Goal: Task Accomplishment & Management: Use online tool/utility

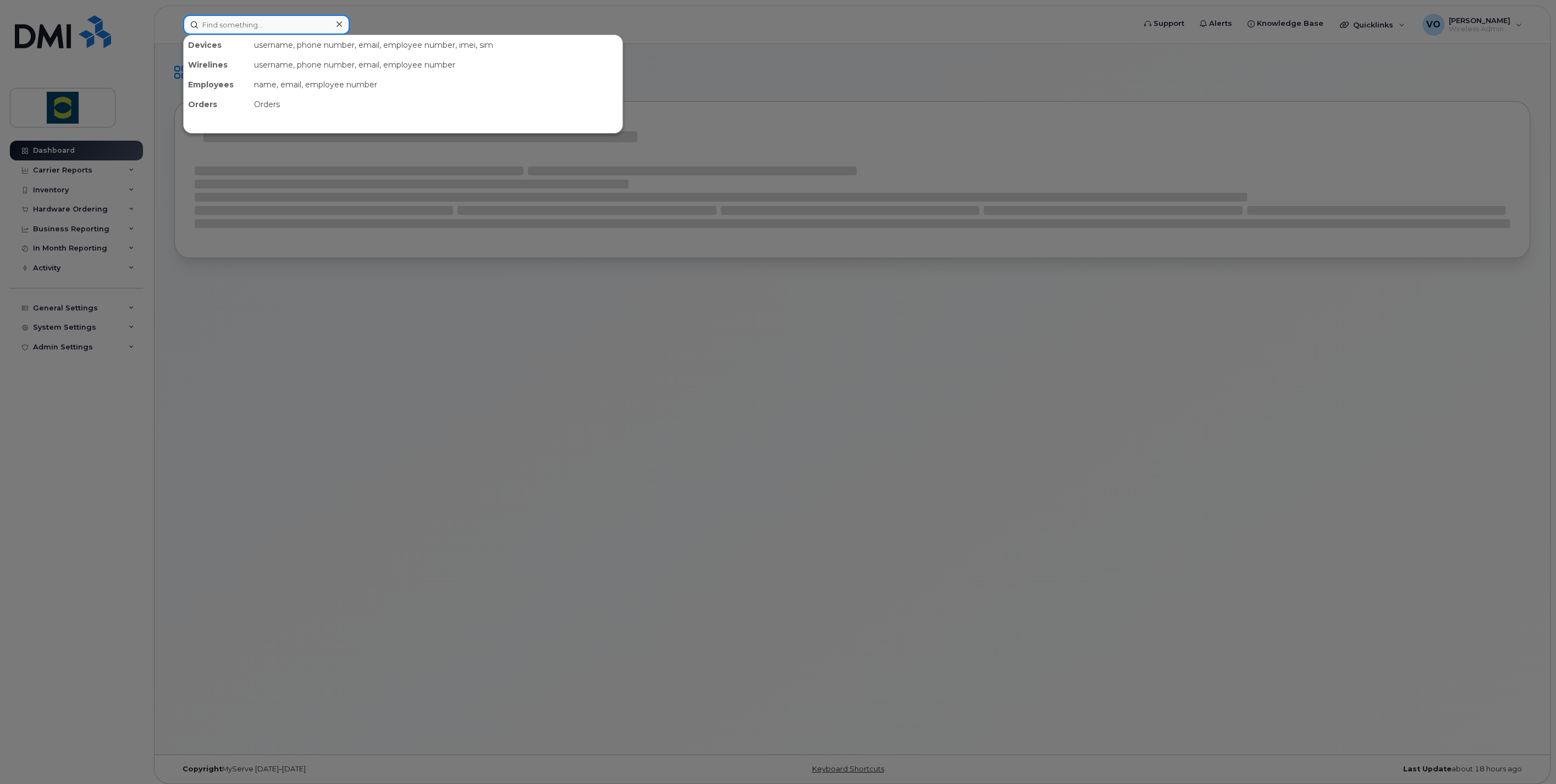
click at [264, 17] on input at bounding box center [266, 24] width 167 height 20
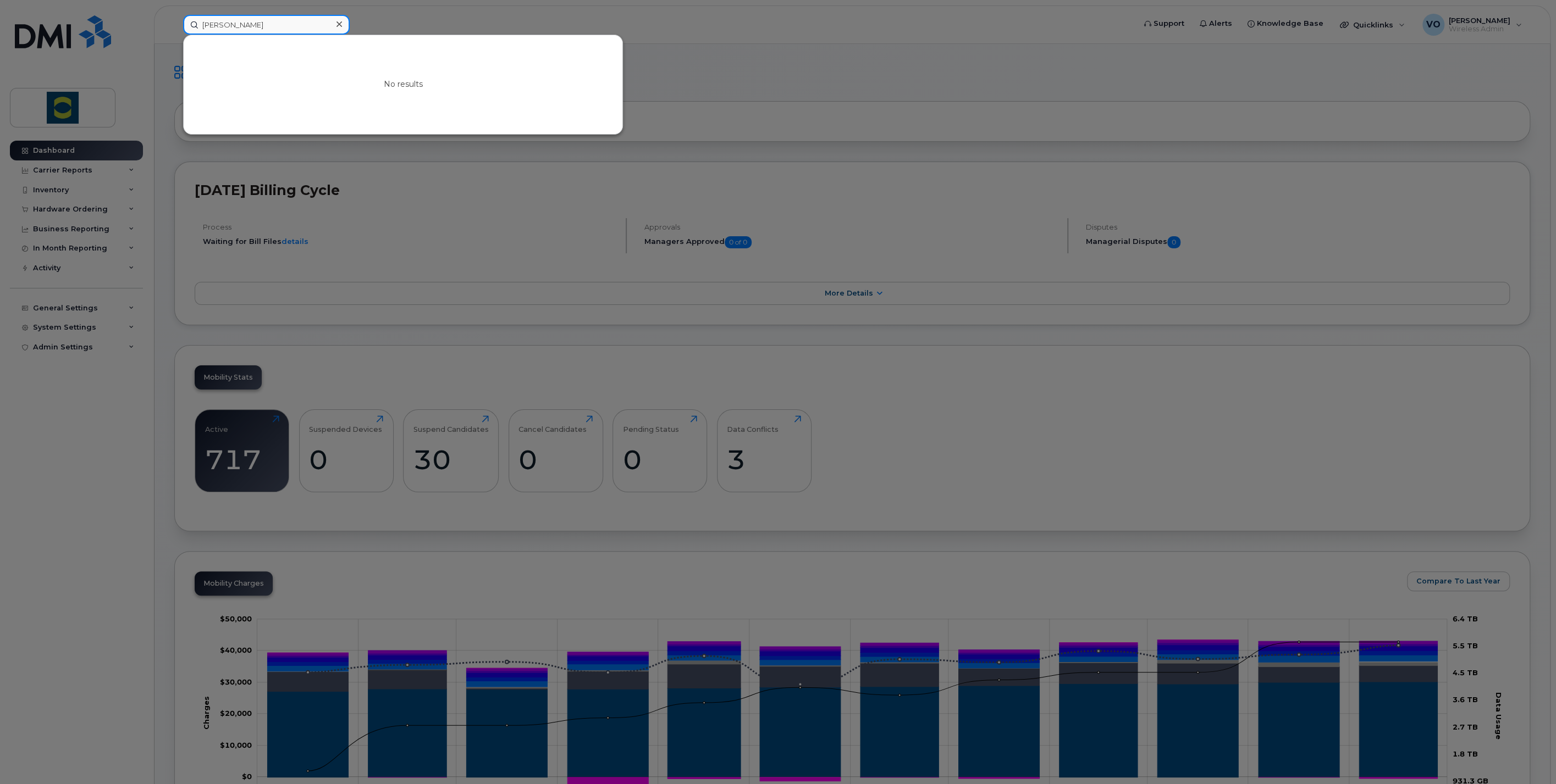
drag, startPoint x: 264, startPoint y: 17, endPoint x: 128, endPoint y: 14, distance: 136.0
click at [174, 15] on div "[PERSON_NAME] No results" at bounding box center [655, 24] width 962 height 20
type input "[PERSON_NAME]"
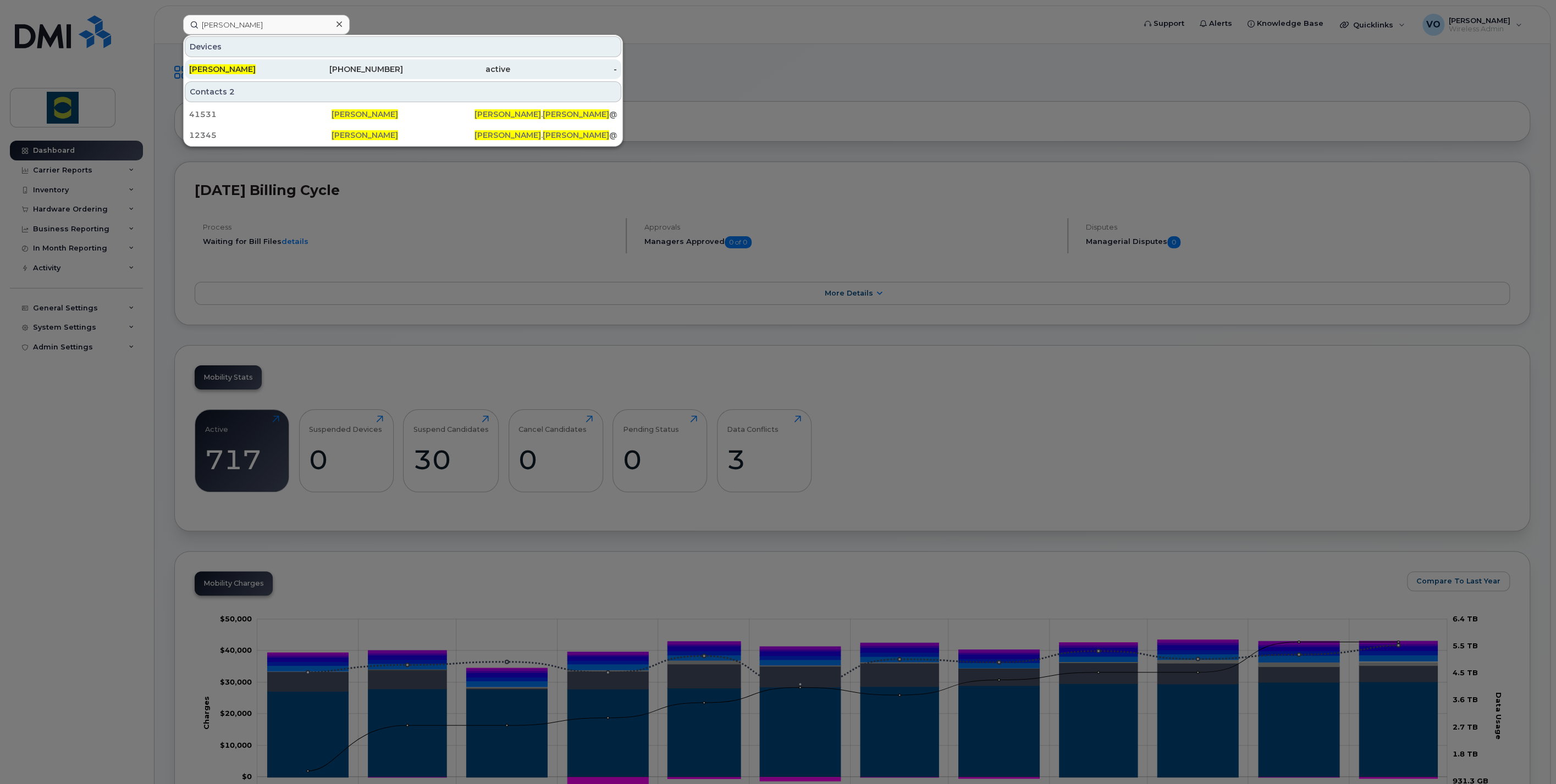
click at [234, 65] on span "[PERSON_NAME]" at bounding box center [222, 69] width 66 height 10
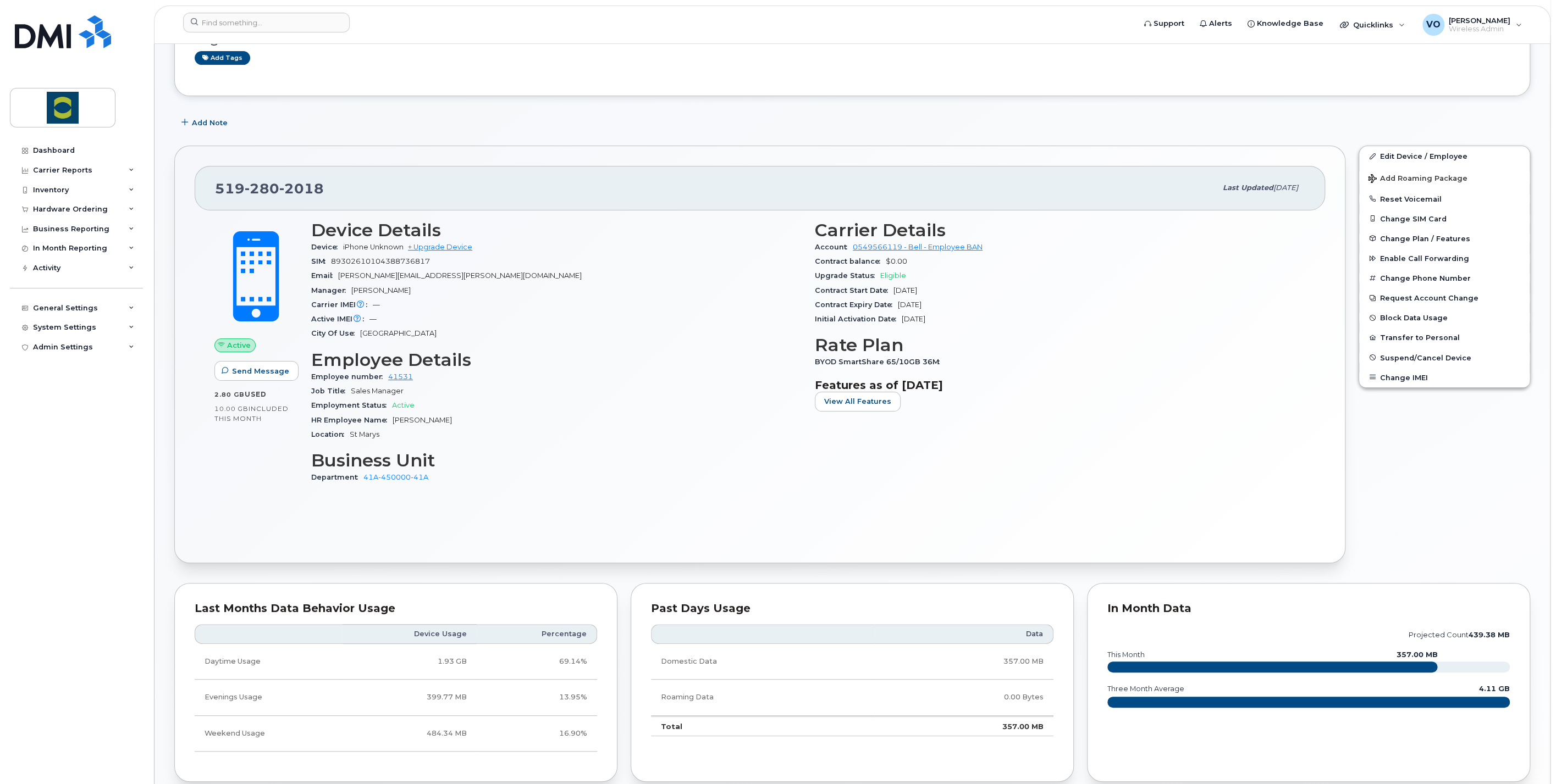
scroll to position [122, 0]
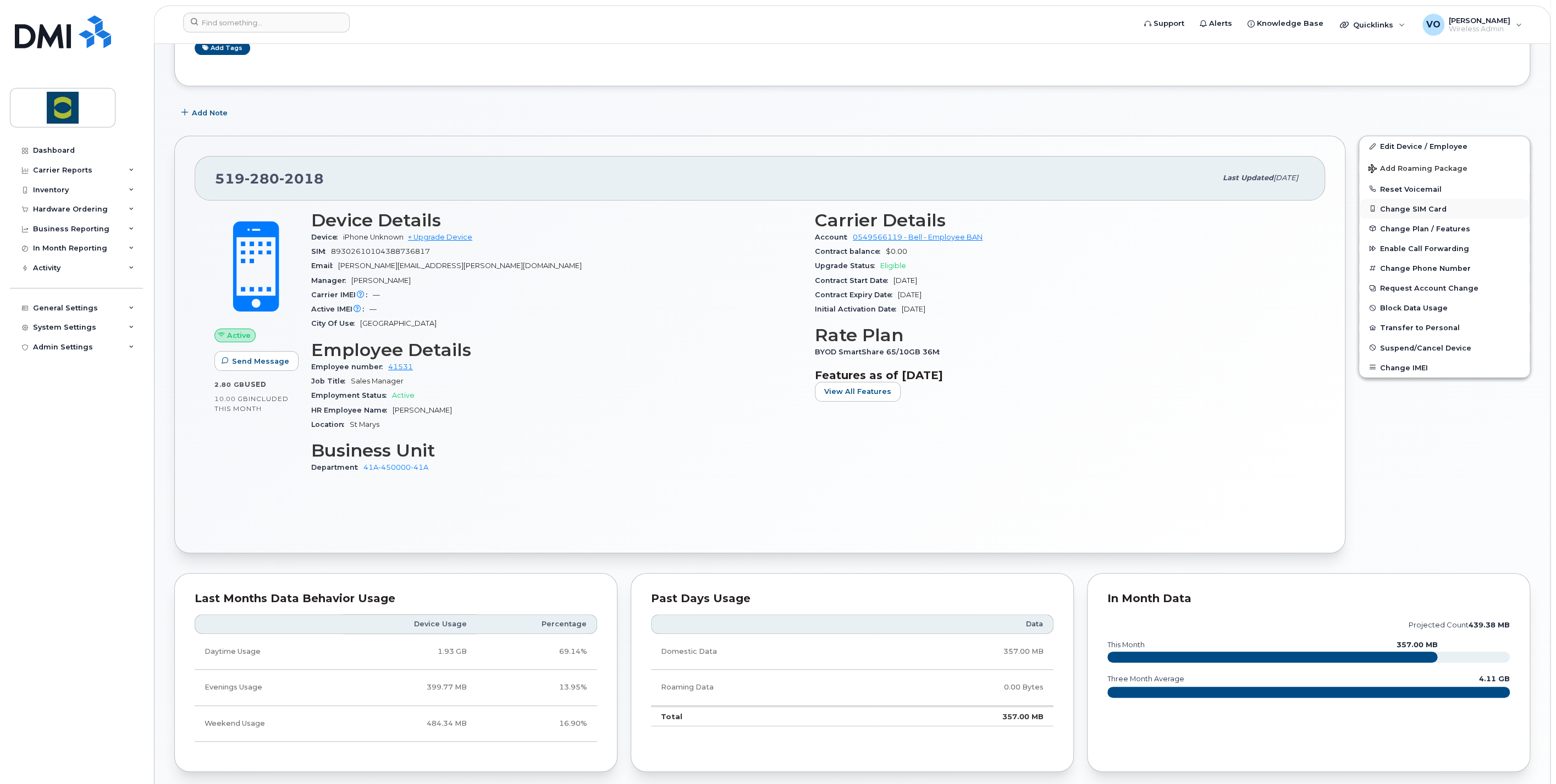
click at [1378, 206] on button "Change SIM Card" at bounding box center [1444, 208] width 171 height 20
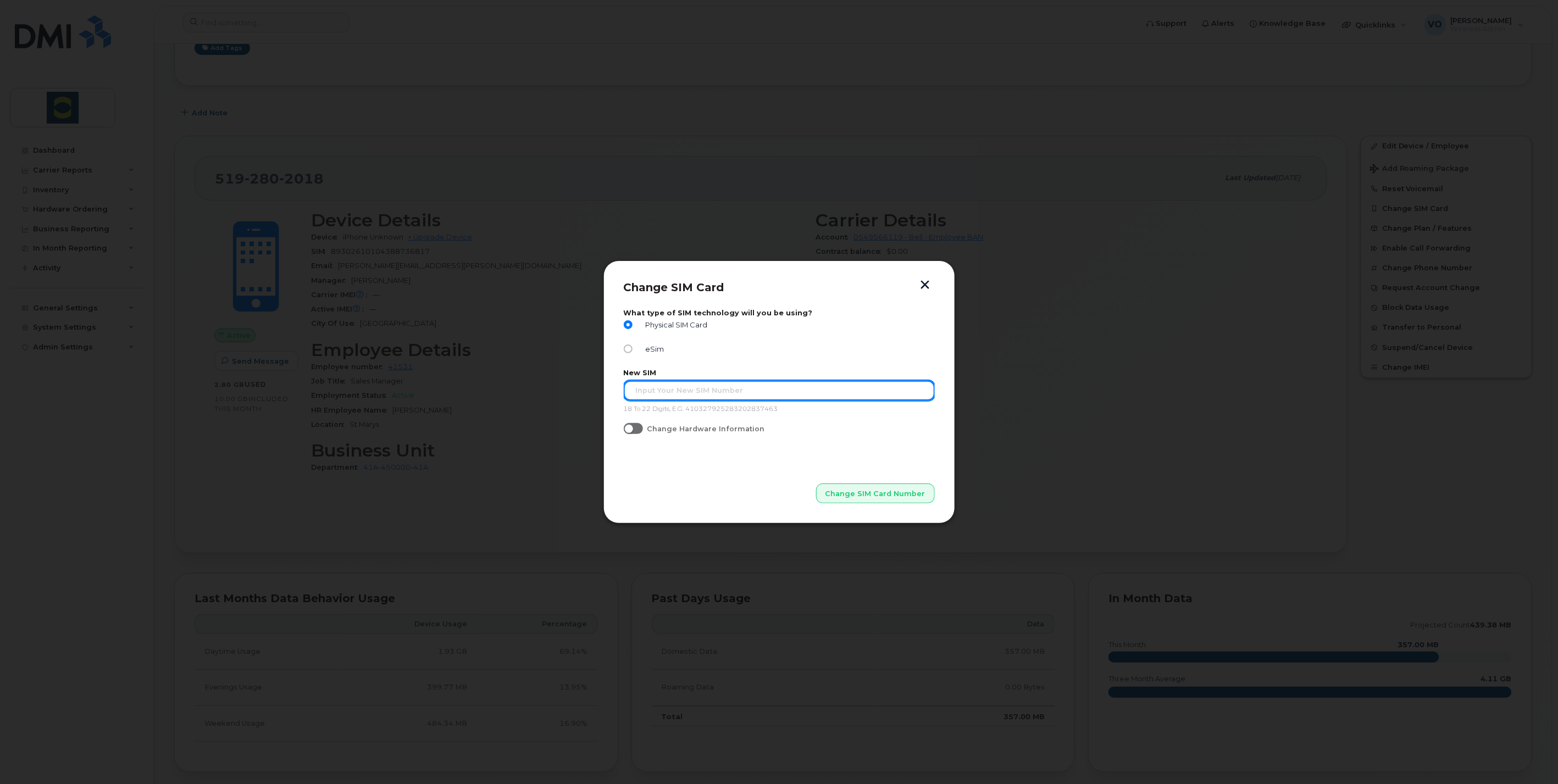
click at [876, 389] on input "text" at bounding box center [780, 390] width 311 height 20
type input "89302610207734338681"
click at [878, 493] on span "Change SIM Card Number" at bounding box center [876, 494] width 100 height 10
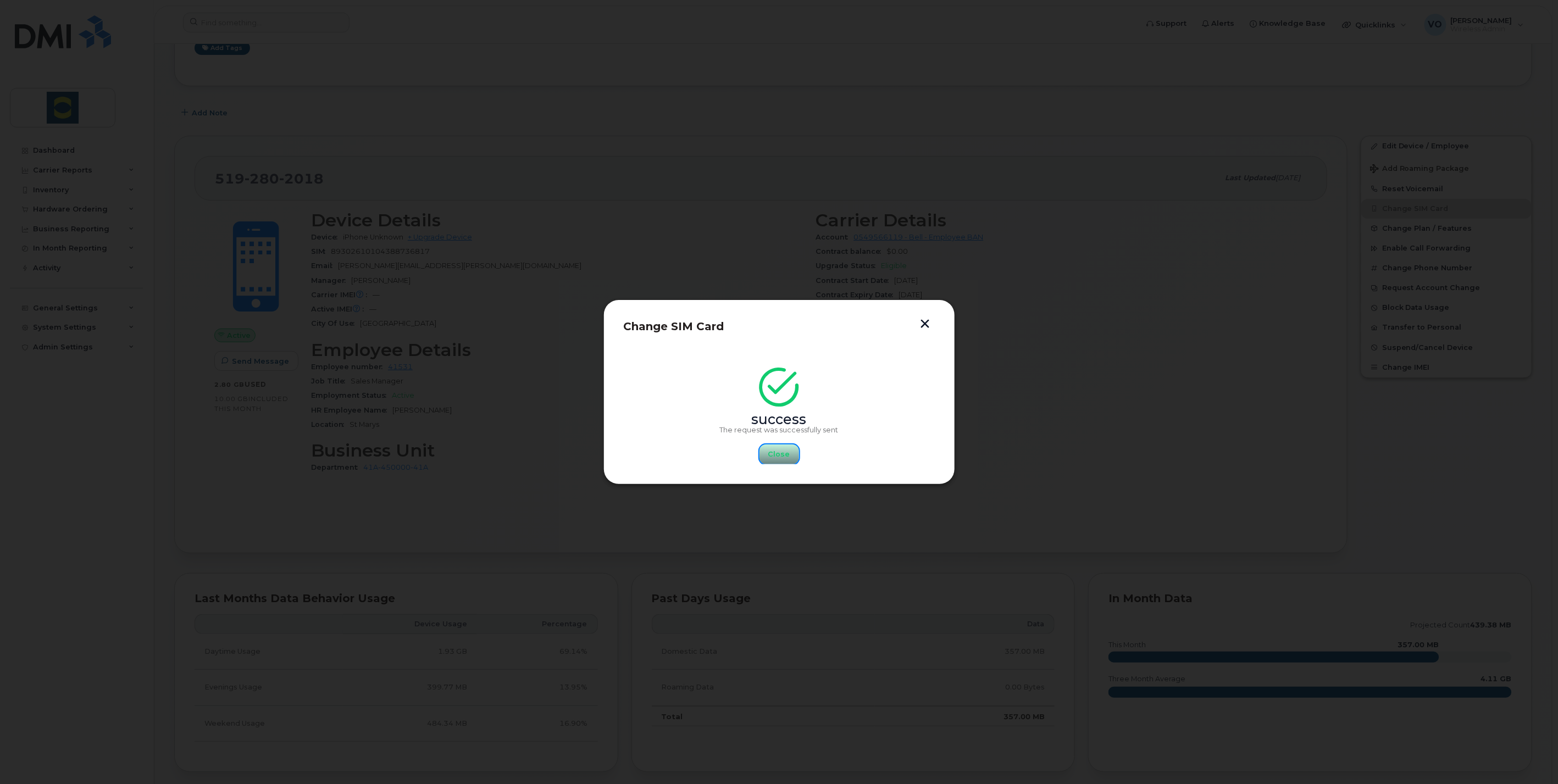
click at [787, 457] on span "Close" at bounding box center [779, 454] width 22 height 10
